Goal: Check status: Check status

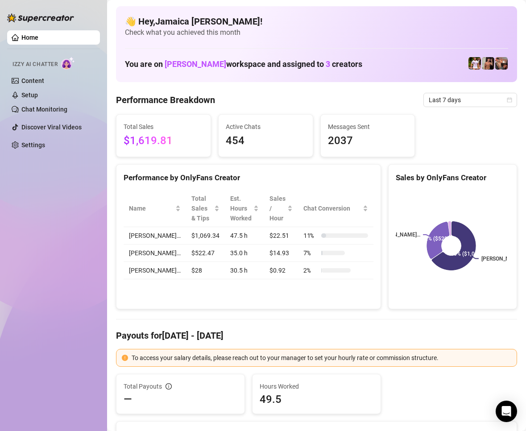
click at [473, 99] on span "Last 7 days" at bounding box center [469, 99] width 83 height 13
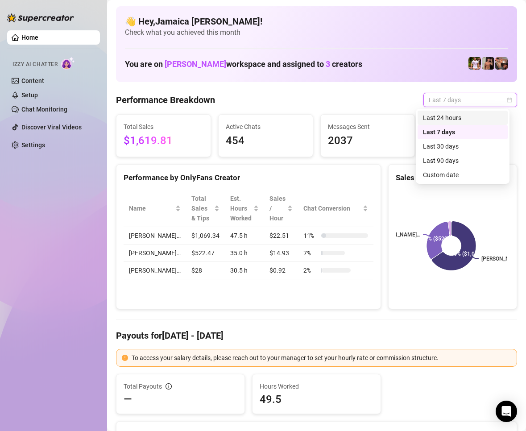
click at [456, 122] on div "Last 24 hours" at bounding box center [462, 118] width 79 height 10
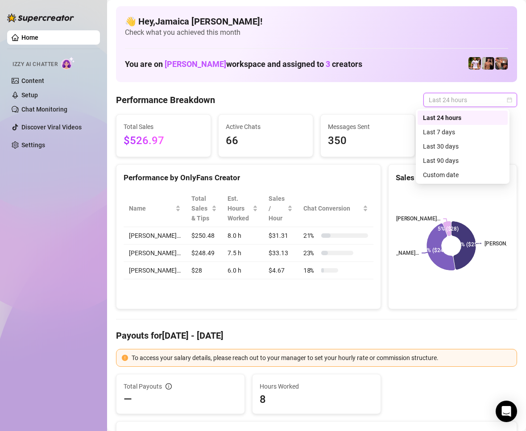
click at [441, 103] on span "Last 24 hours" at bounding box center [469, 99] width 83 height 13
click at [465, 174] on div "Custom date" at bounding box center [462, 175] width 79 height 10
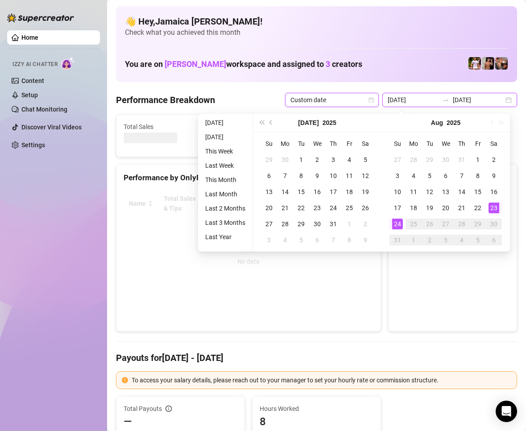
click at [421, 99] on input "[DATE]" at bounding box center [412, 100] width 51 height 10
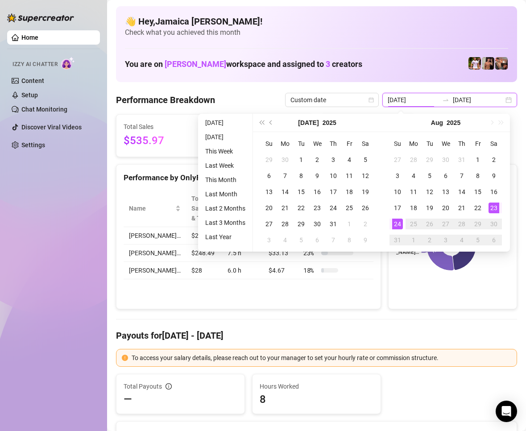
type input "[DATE]"
click at [399, 222] on div "24" at bounding box center [397, 223] width 11 height 11
click at [396, 221] on div "24" at bounding box center [397, 223] width 11 height 11
type input "[DATE]"
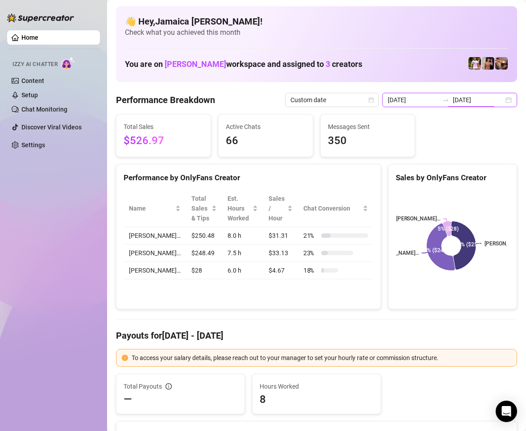
click at [457, 102] on input "[DATE]" at bounding box center [478, 100] width 51 height 10
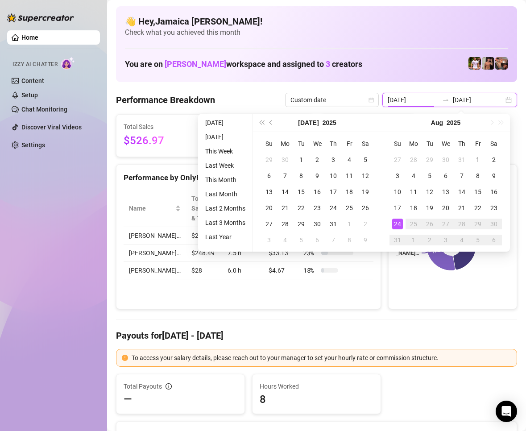
click at [425, 97] on input "[DATE]" at bounding box center [412, 100] width 51 height 10
type input "[DATE]"
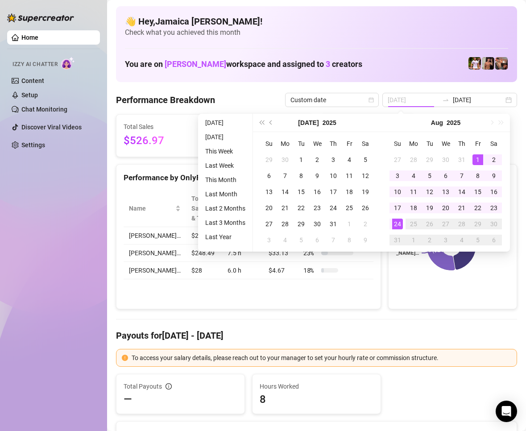
click at [479, 165] on div "1" at bounding box center [477, 159] width 11 height 11
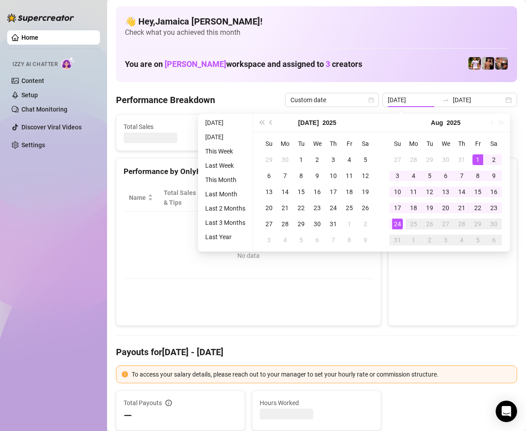
type input "[DATE]"
